Goal: Check status: Check status

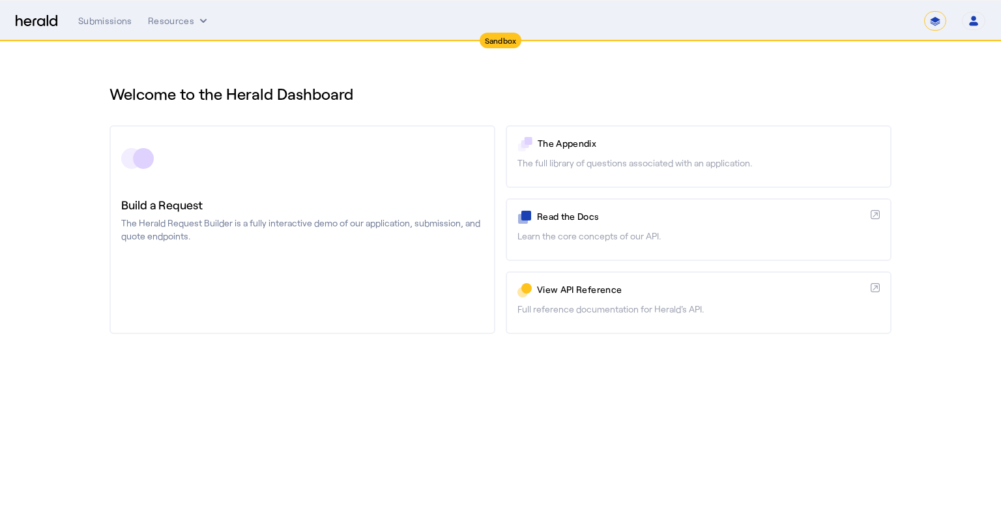
click at [511, 348] on div "Welcome to the Herald Dashboard Build a Request The Herald Request Builder is a…" at bounding box center [500, 211] width 834 height 339
click at [120, 19] on div "Submissions" at bounding box center [105, 20] width 54 height 13
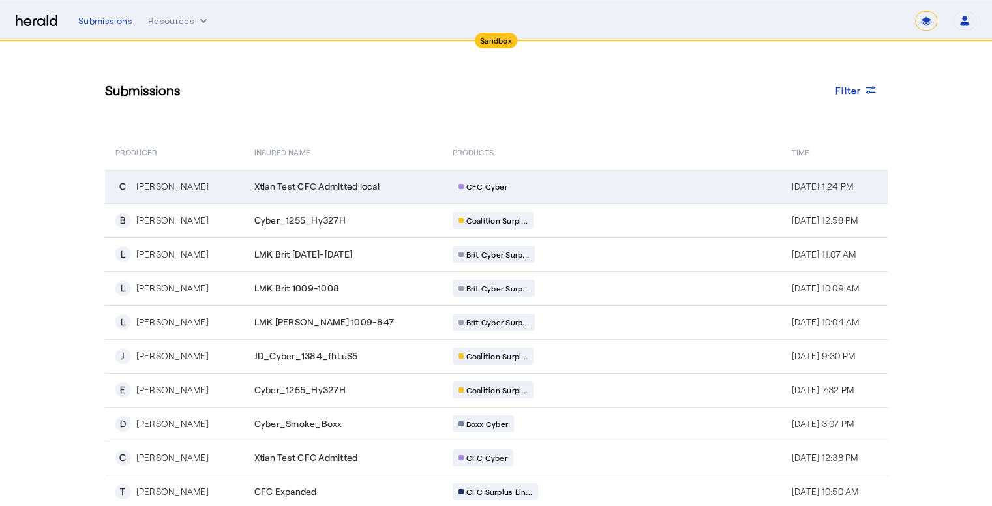
click at [239, 189] on div "C Cristian Umali" at bounding box center [176, 187] width 123 height 16
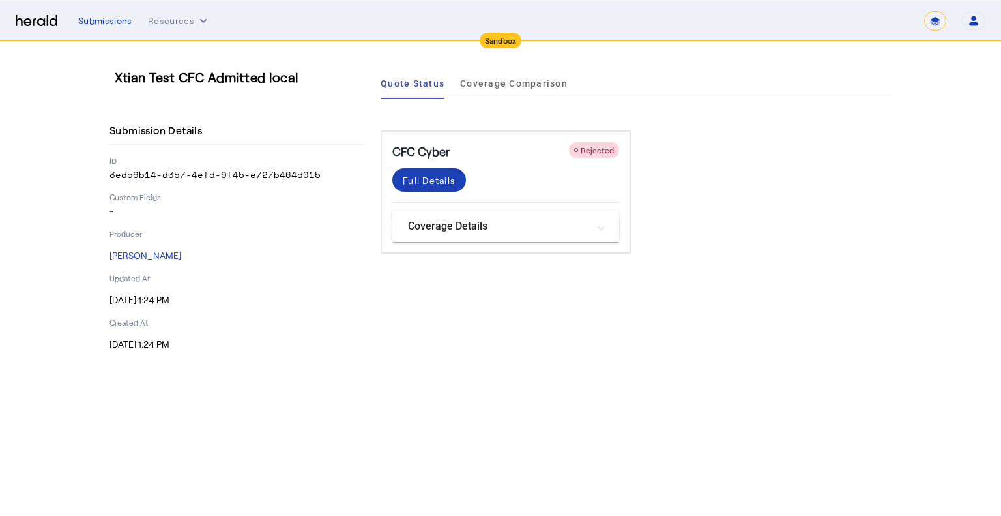
click at [480, 231] on mat-panel-title "Coverage Details" at bounding box center [498, 226] width 180 height 16
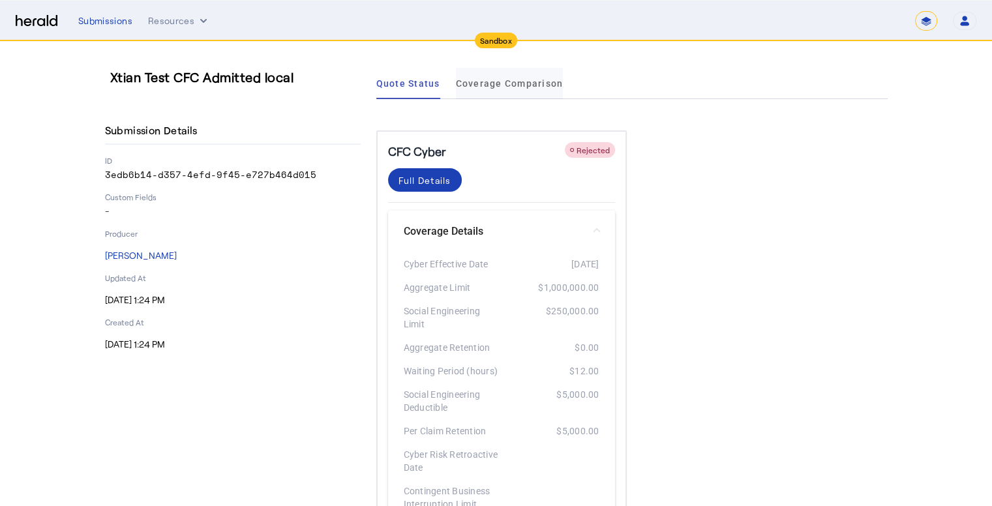
click at [516, 91] on span "Coverage Comparison" at bounding box center [510, 83] width 108 height 31
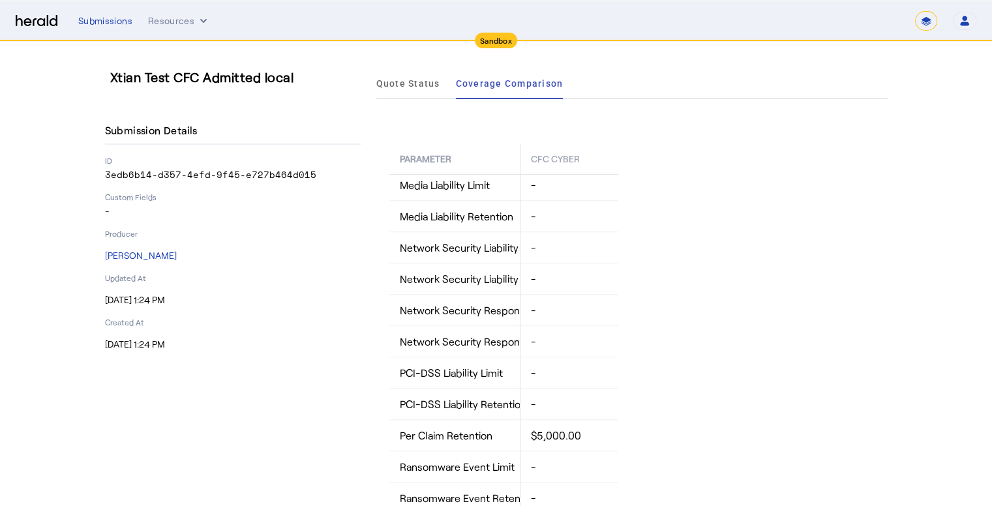
scroll to position [1047, 0]
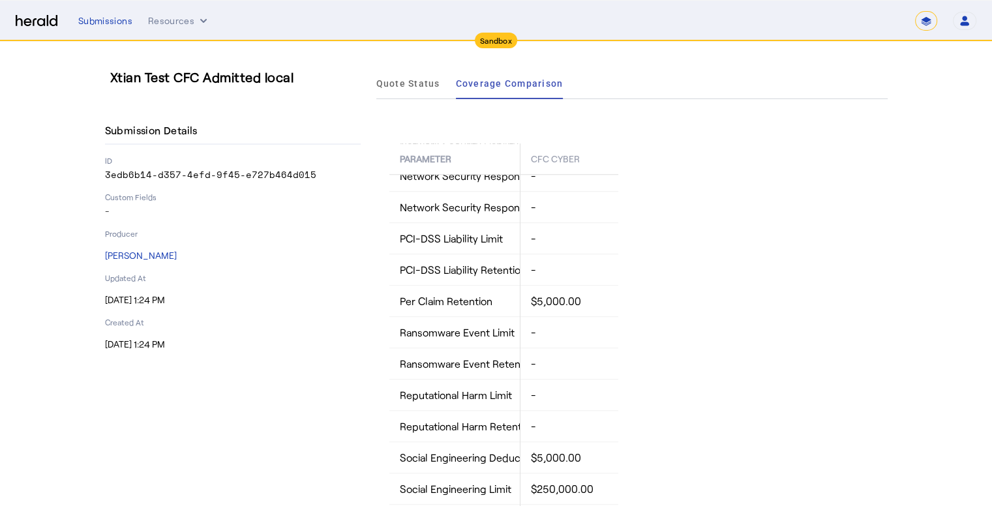
drag, startPoint x: 298, startPoint y: 80, endPoint x: 53, endPoint y: 82, distance: 245.1
click at [53, 82] on section "Xtian Test CFC Admitted local Submission Details ID 3edb6b14-d357-4efd-9f45-e72…" at bounding box center [496, 304] width 992 height 525
copy h3 "Xtian Test CFC Admitted local"
